Goal: Information Seeking & Learning: Find specific fact

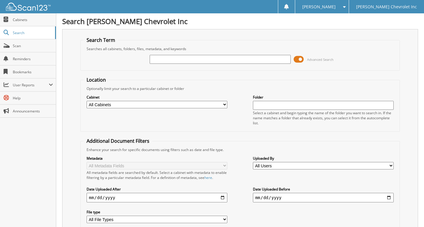
click at [178, 60] on input "text" at bounding box center [220, 59] width 141 height 9
type input "713051"
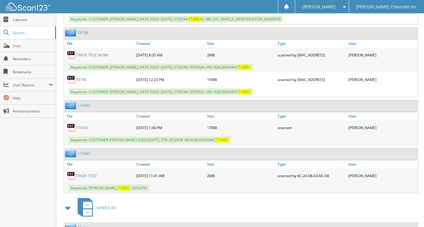
scroll to position [505, 0]
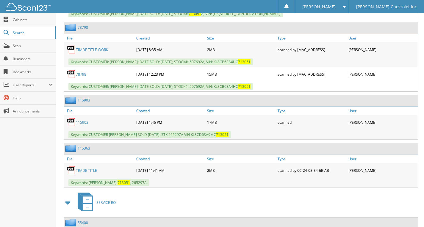
click at [82, 122] on link "115903" at bounding box center [82, 122] width 12 height 5
